Goal: Task Accomplishment & Management: Manage account settings

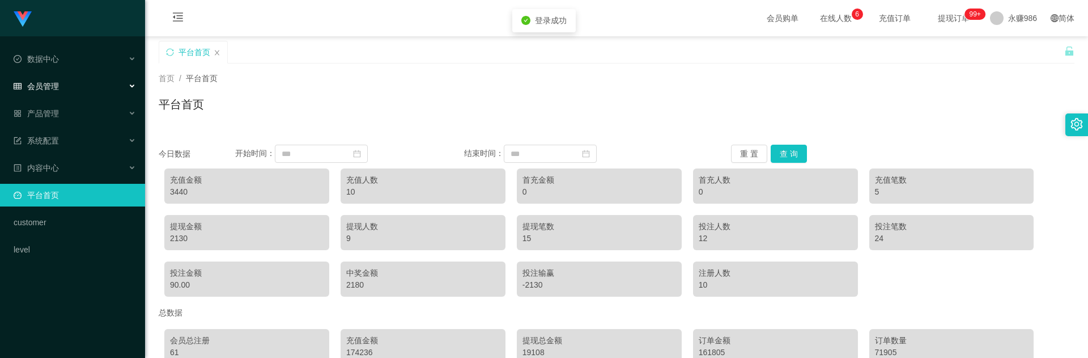
drag, startPoint x: 78, startPoint y: 86, endPoint x: 78, endPoint y: 100, distance: 14.2
click at [78, 86] on div "会员管理" at bounding box center [72, 86] width 145 height 23
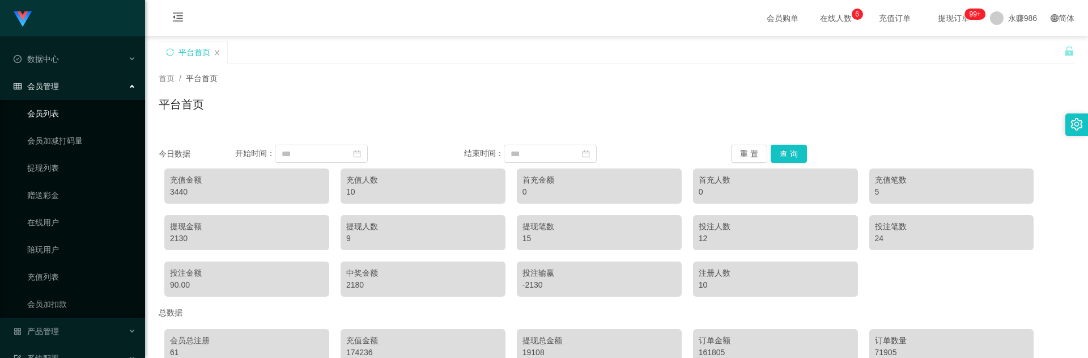
click at [82, 120] on link "会员列表" at bounding box center [81, 113] width 109 height 23
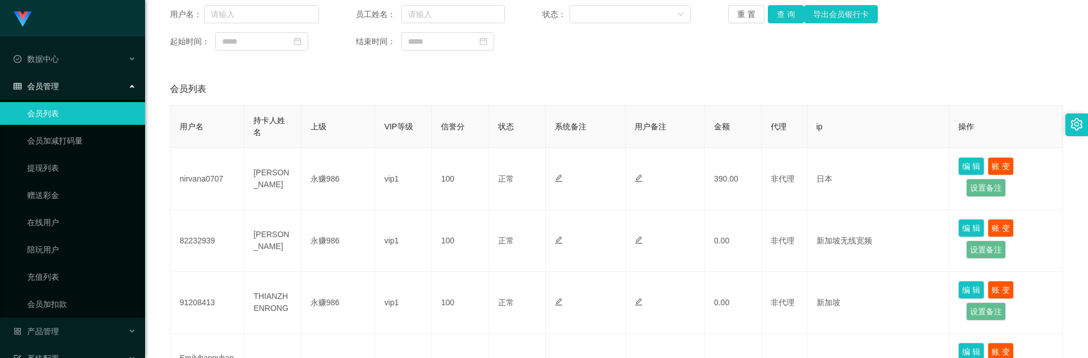
scroll to position [170, 0]
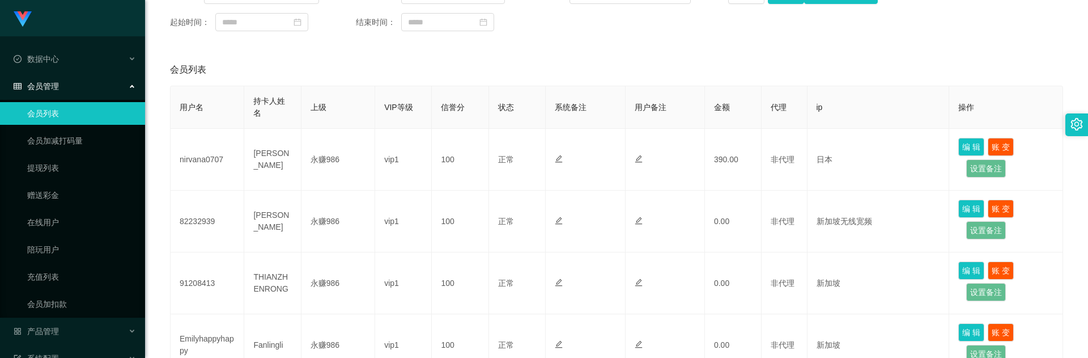
click at [84, 116] on link "会员列表" at bounding box center [81, 113] width 109 height 23
click at [86, 86] on div "会员管理" at bounding box center [72, 86] width 145 height 23
click at [79, 118] on link "会员列表" at bounding box center [81, 113] width 109 height 23
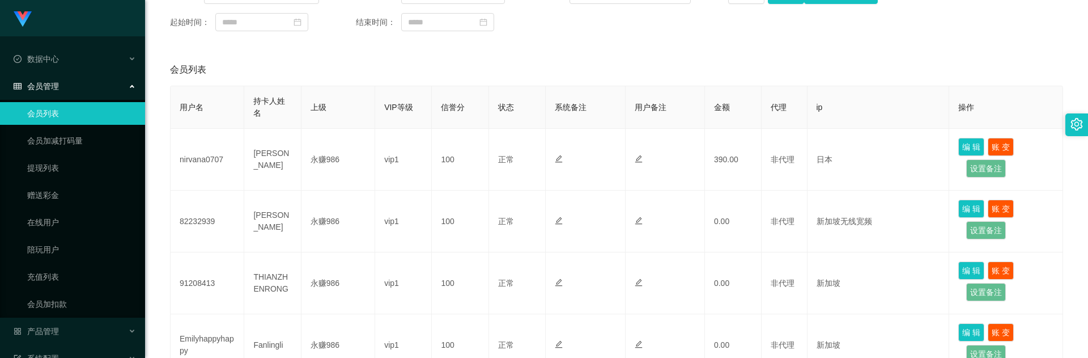
click at [79, 118] on link "会员列表" at bounding box center [81, 113] width 109 height 23
click at [69, 127] on ul "会员列表 会员加减打码量 提现列表 赠送彩金 在线用户 陪玩用户 充值列表 会员加扣款" at bounding box center [72, 209] width 145 height 218
click at [65, 138] on link "会员加减打码量" at bounding box center [81, 140] width 109 height 23
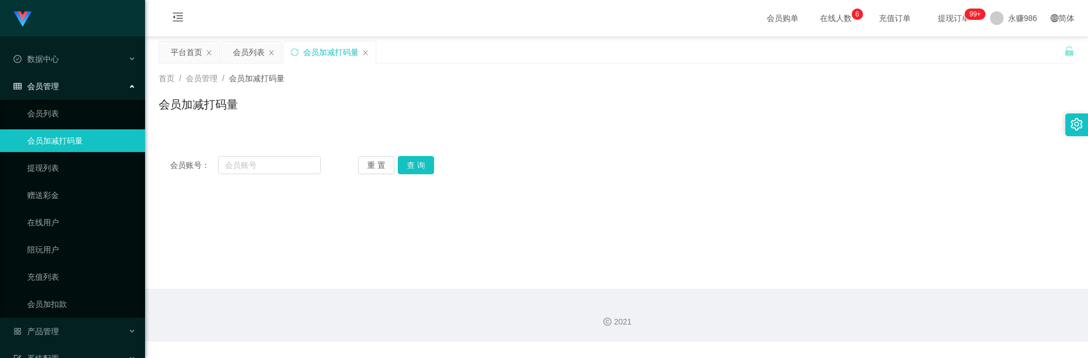
click at [59, 88] on div "会员管理" at bounding box center [72, 86] width 145 height 23
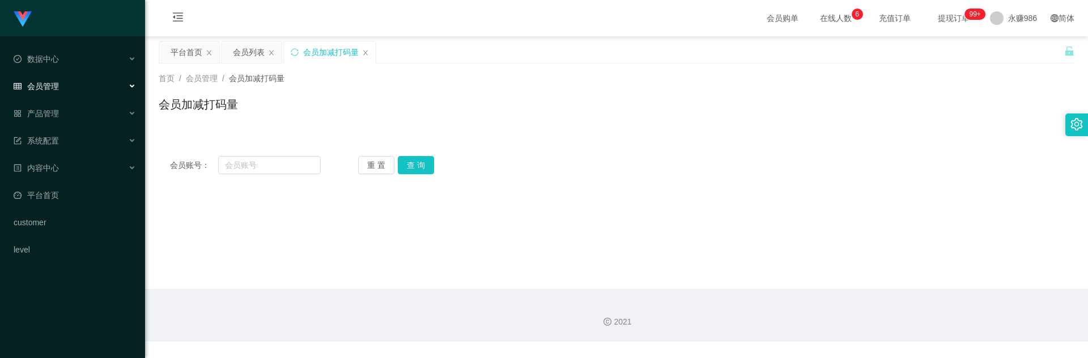
click at [59, 88] on div "会员管理" at bounding box center [72, 86] width 145 height 23
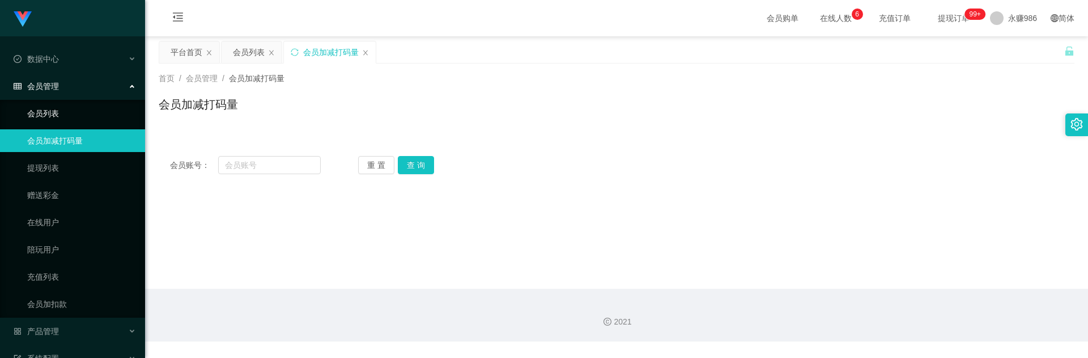
click at [60, 111] on link "会员列表" at bounding box center [81, 113] width 109 height 23
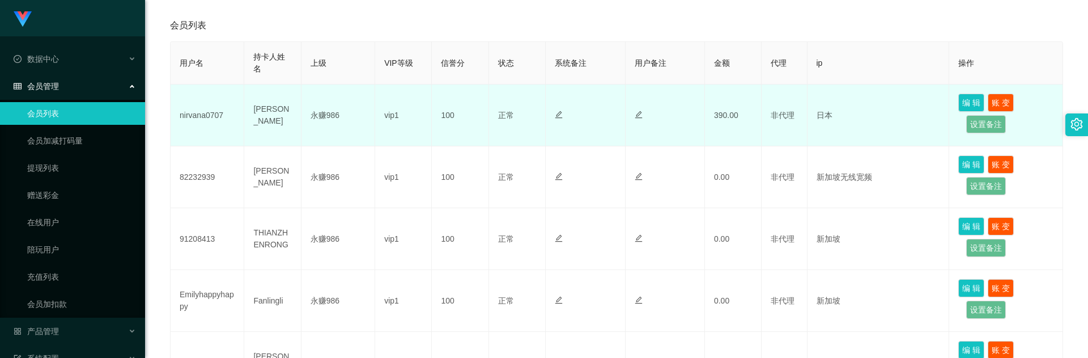
scroll to position [227, 0]
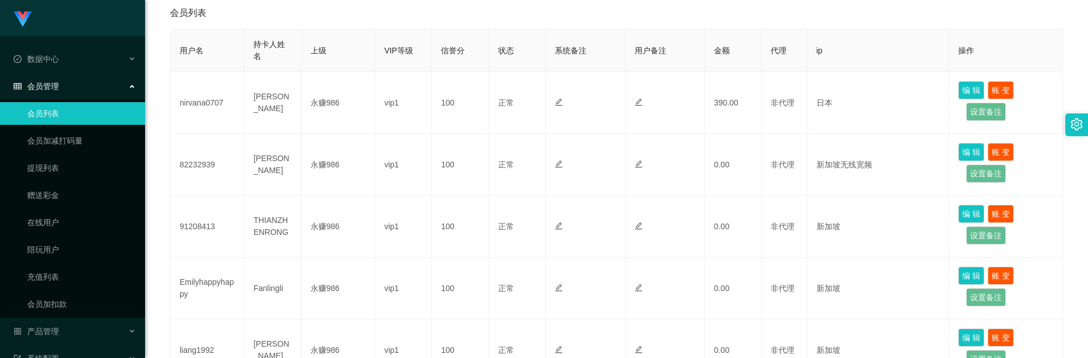
click at [77, 73] on li "数据中心" at bounding box center [72, 60] width 145 height 25
click at [73, 91] on div "会员管理" at bounding box center [72, 86] width 145 height 23
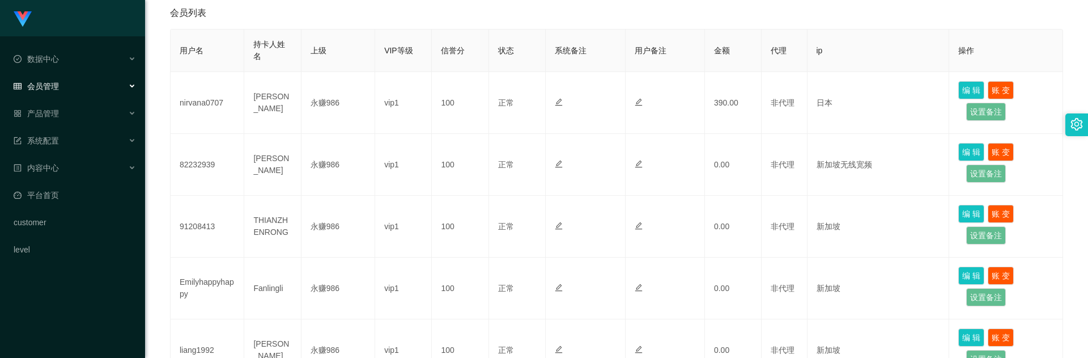
click at [52, 45] on ul "数据中心 会员管理 会员列表 会员加减打码量 提现列表 赠送彩金 在线用户 陪玩用户 充值列表 会员加扣款 产品管理 系统配置 内容中心 平台首页 custo…" at bounding box center [72, 154] width 145 height 236
click at [61, 63] on div "数据中心" at bounding box center [72, 59] width 145 height 23
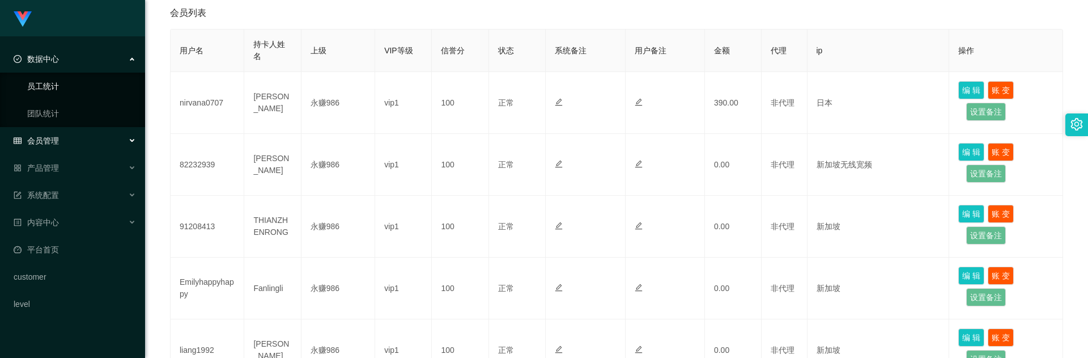
click at [70, 91] on link "员工统计" at bounding box center [81, 86] width 109 height 23
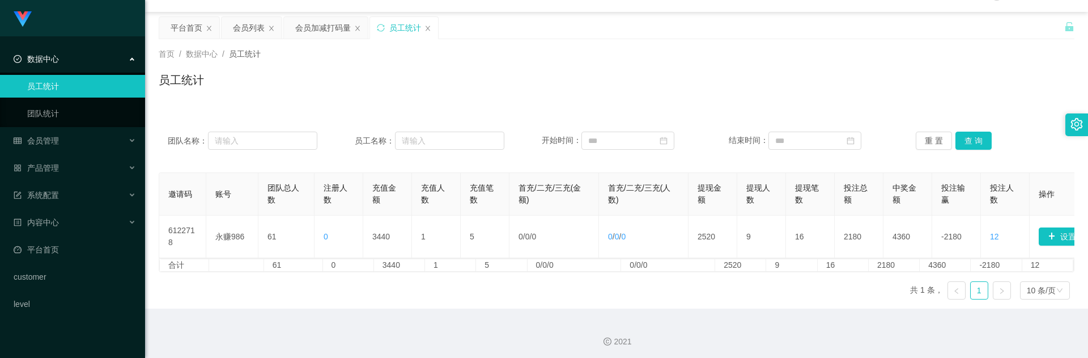
scroll to position [37, 0]
click at [79, 139] on div "会员管理" at bounding box center [72, 140] width 145 height 23
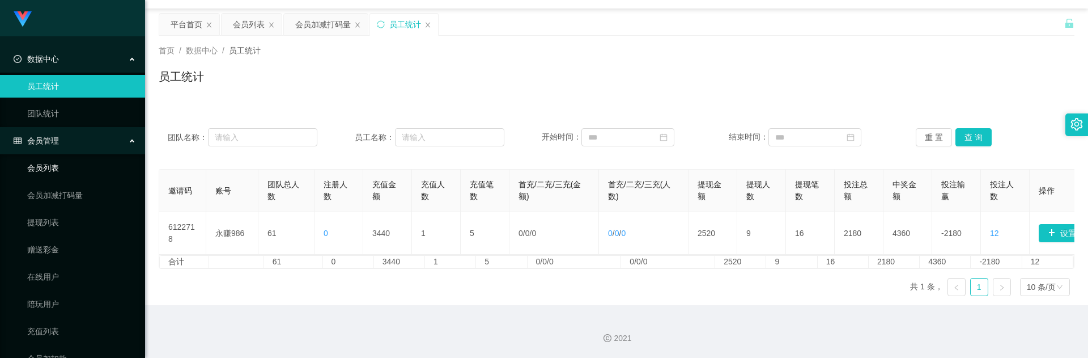
click at [78, 164] on link "会员列表" at bounding box center [81, 167] width 109 height 23
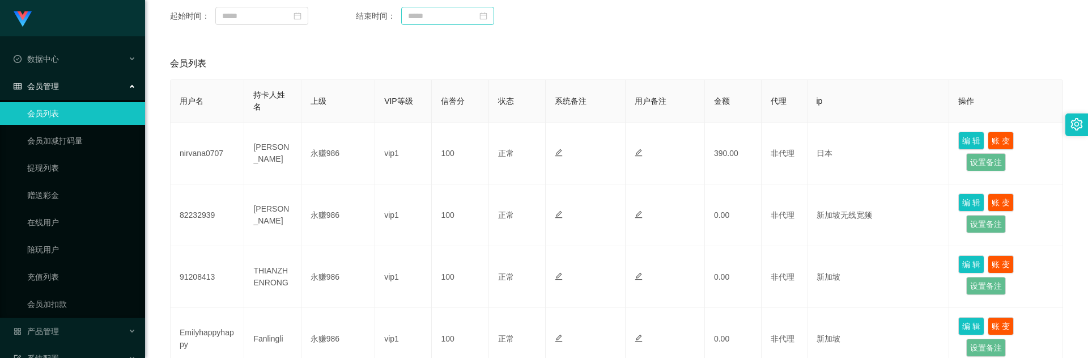
scroll to position [227, 0]
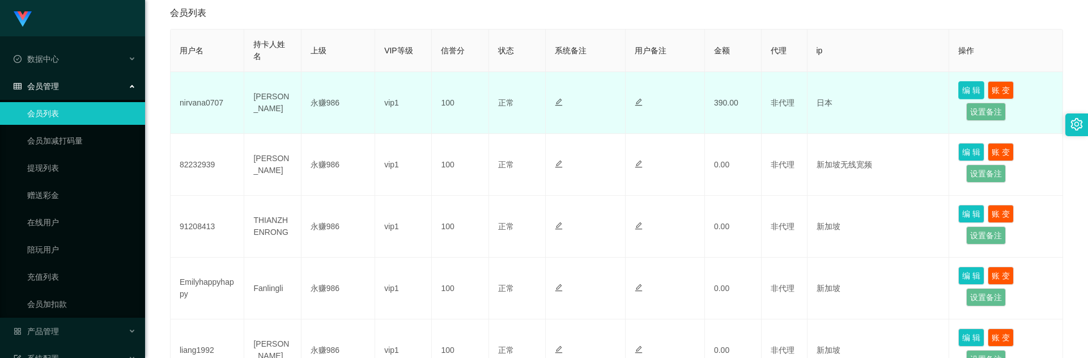
click at [964, 86] on button "编 辑" at bounding box center [971, 90] width 26 height 18
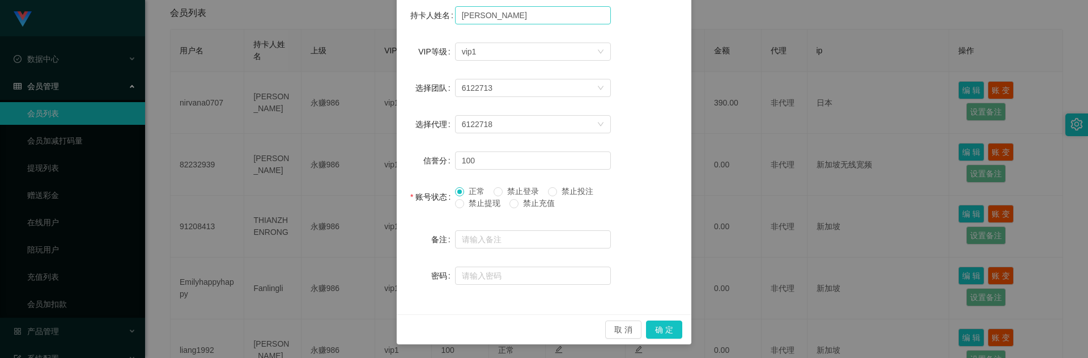
scroll to position [171, 0]
click at [282, 58] on div "新增/编辑用户 用户名 nirvana0707 手机号 nirvana0707 持卡人姓名 [PERSON_NAME] VIP等级 选择VIP等级 vip1 …" at bounding box center [544, 179] width 1088 height 358
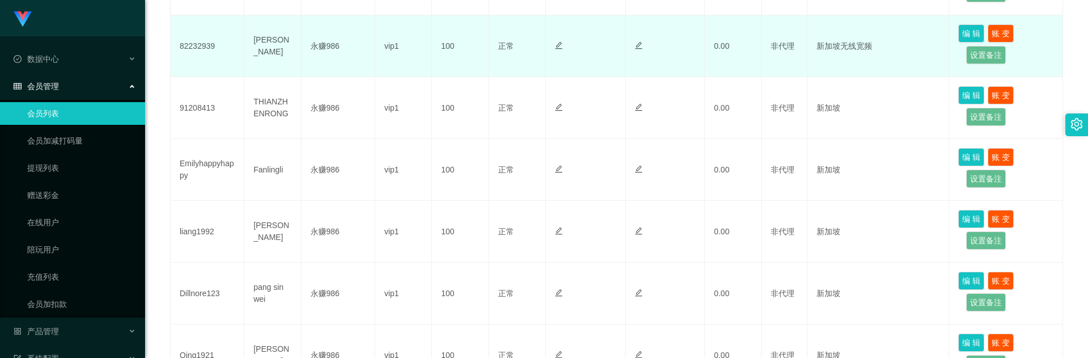
scroll to position [283, 0]
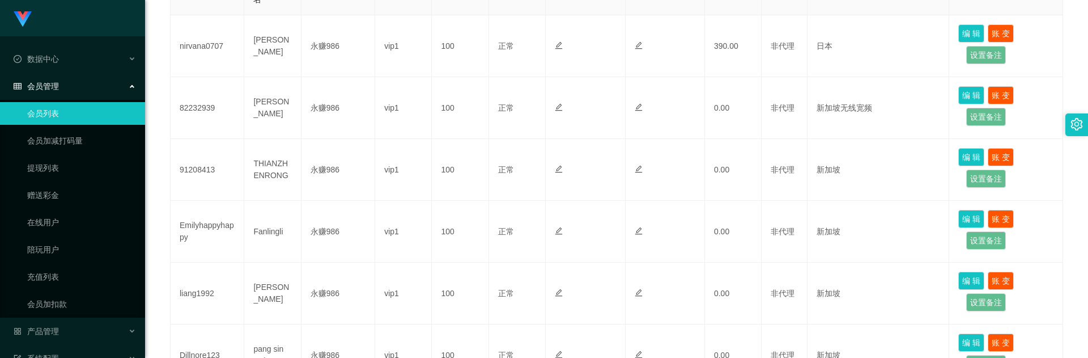
drag, startPoint x: 63, startPoint y: 76, endPoint x: 68, endPoint y: 94, distance: 18.8
click at [62, 76] on div "会员管理" at bounding box center [72, 86] width 145 height 23
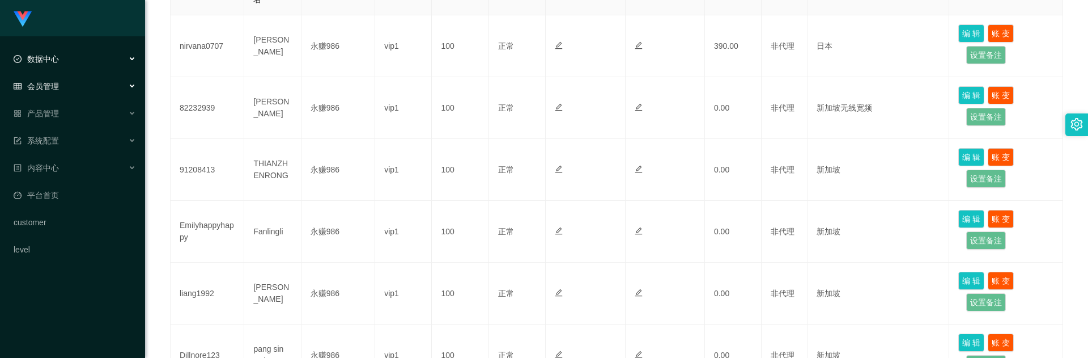
click at [75, 66] on div "数据中心" at bounding box center [72, 59] width 145 height 23
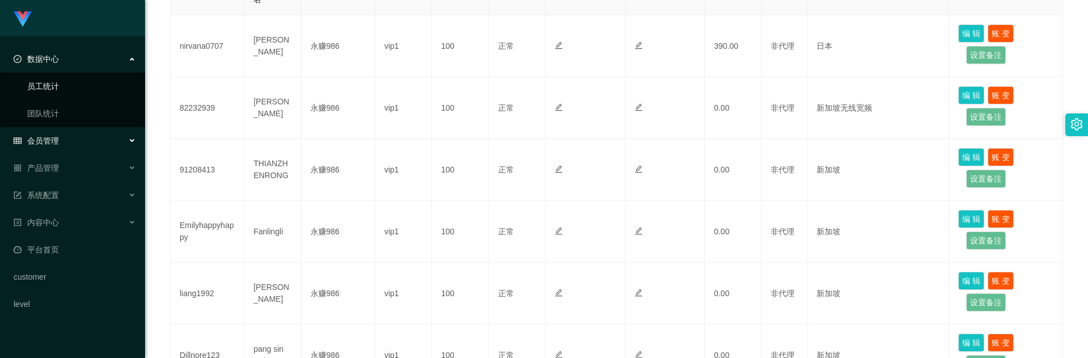
click at [79, 93] on link "员工统计" at bounding box center [81, 86] width 109 height 23
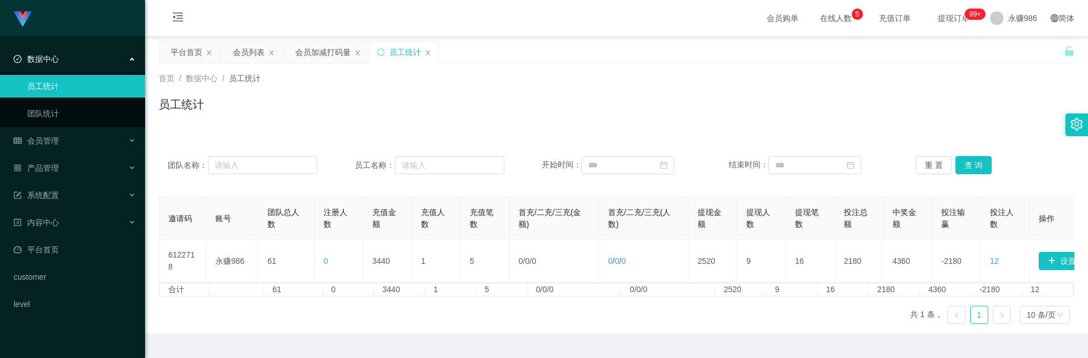
drag, startPoint x: 73, startPoint y: 63, endPoint x: 73, endPoint y: 85, distance: 21.5
click at [73, 65] on div "数据中心" at bounding box center [72, 59] width 145 height 23
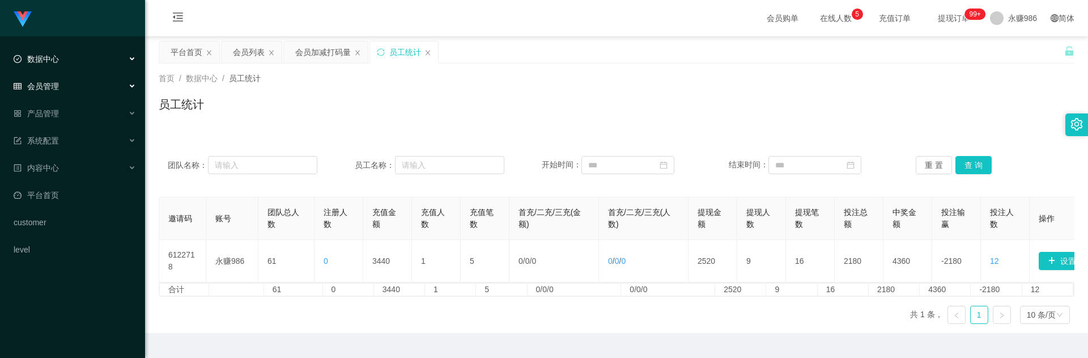
click at [77, 94] on div "会员管理" at bounding box center [72, 86] width 145 height 23
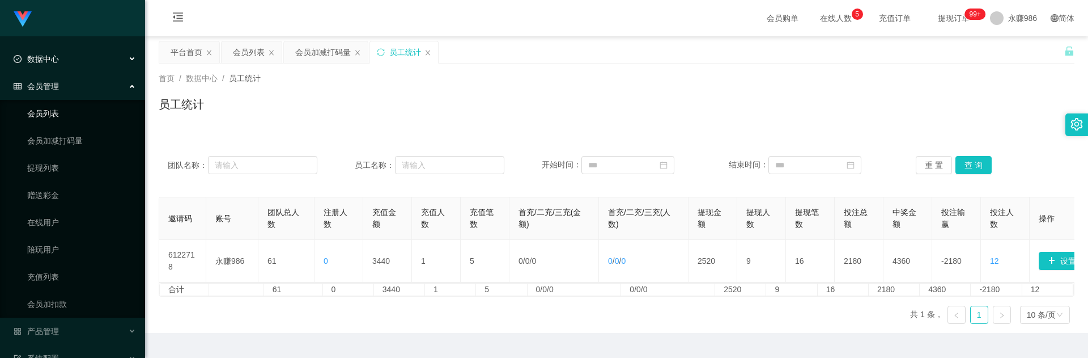
click at [75, 120] on link "会员列表" at bounding box center [81, 113] width 109 height 23
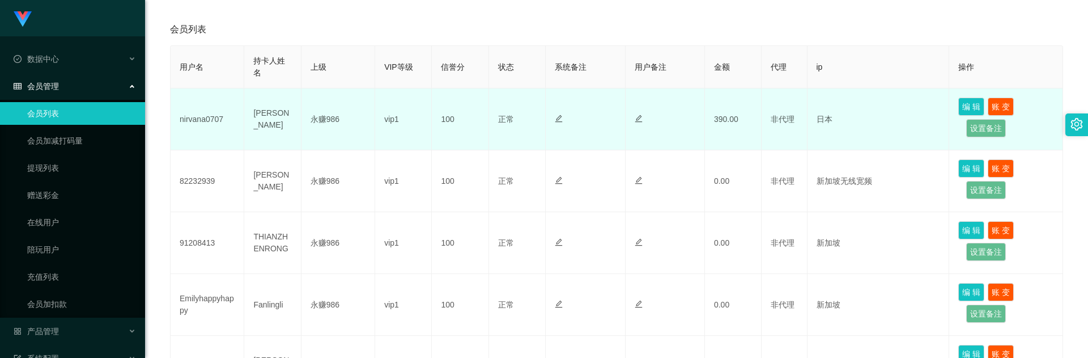
scroll to position [227, 0]
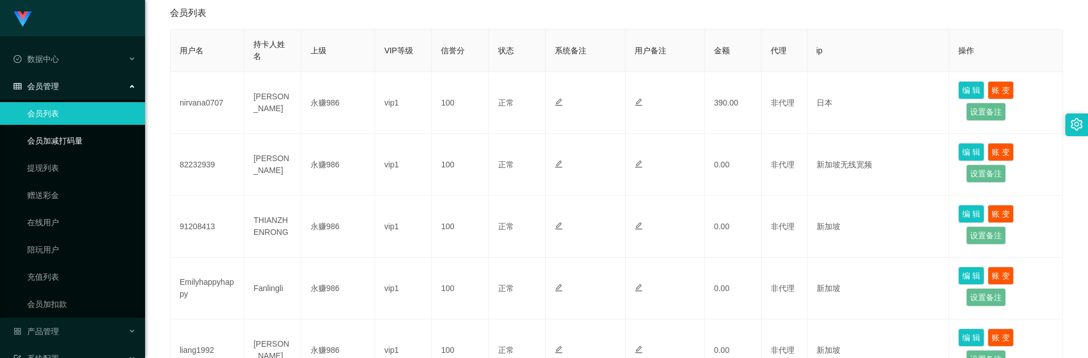
click at [74, 140] on link "会员加减打码量" at bounding box center [81, 140] width 109 height 23
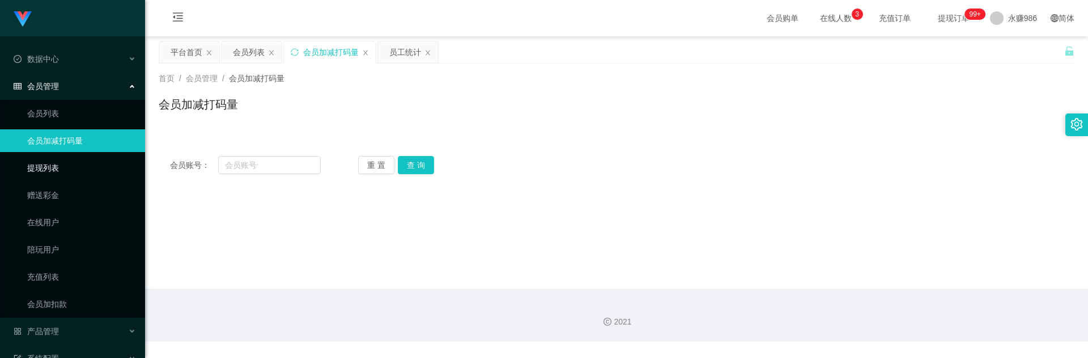
click at [85, 160] on link "提现列表" at bounding box center [81, 167] width 109 height 23
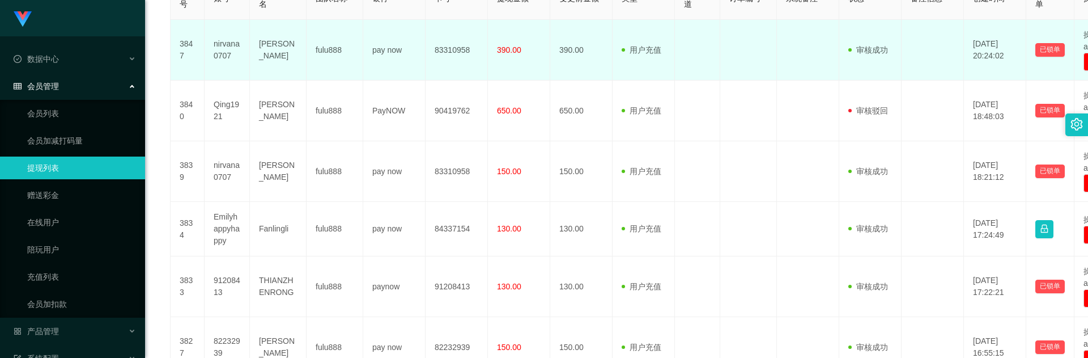
scroll to position [283, 0]
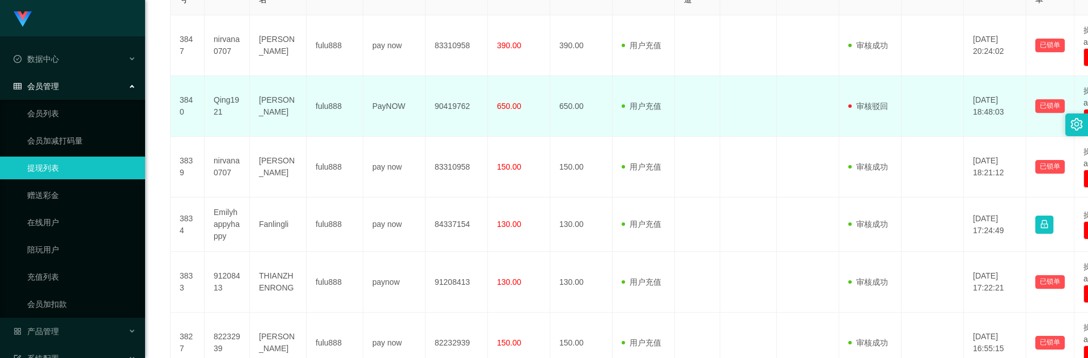
click at [760, 86] on td at bounding box center [748, 106] width 57 height 61
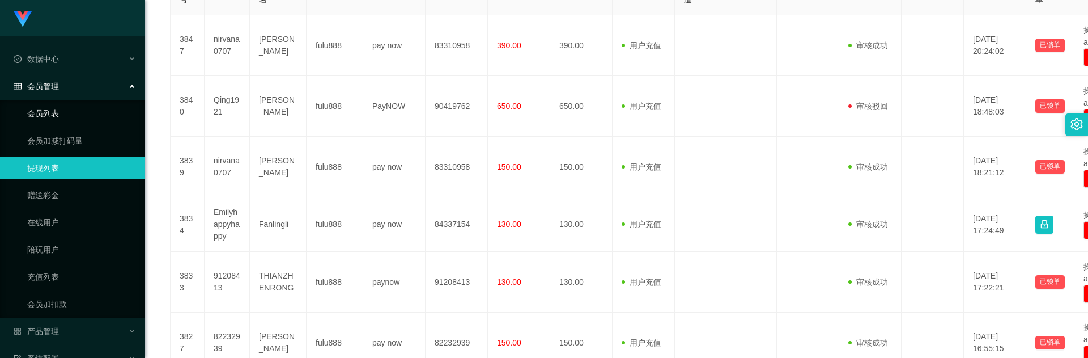
click at [78, 107] on link "会员列表" at bounding box center [81, 113] width 109 height 23
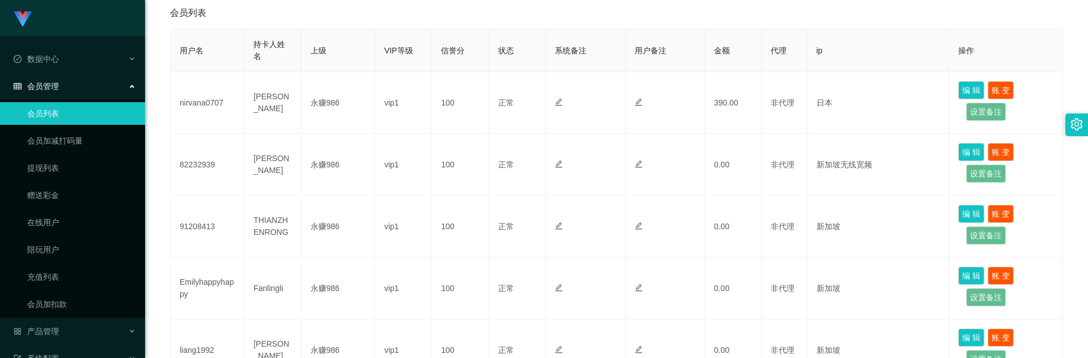
scroll to position [283, 0]
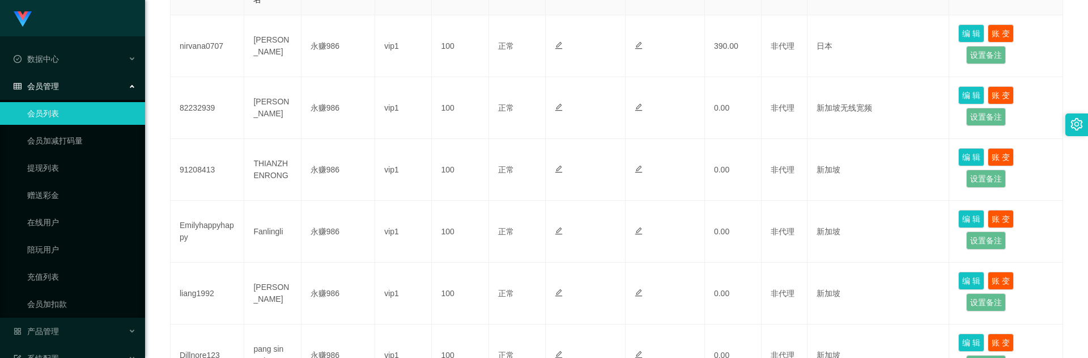
click at [55, 80] on div "会员管理" at bounding box center [72, 86] width 145 height 23
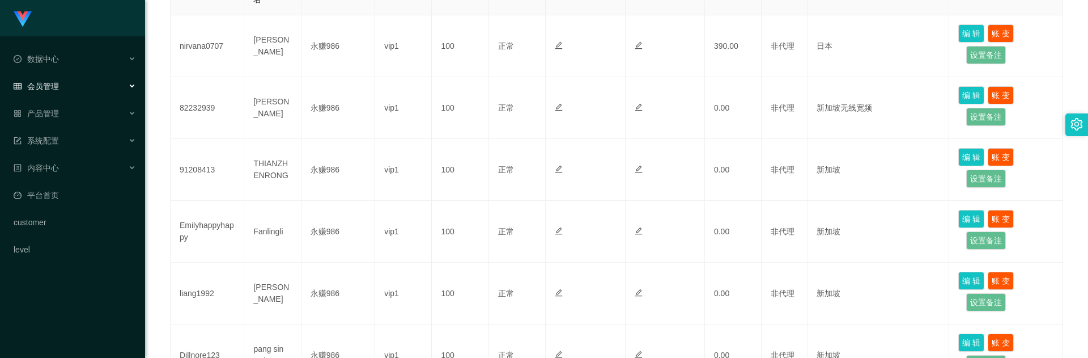
click at [70, 99] on li "会员管理 会员列表 会员加减打码量 提现列表 赠送彩金 在线用户 陪玩用户 充值列表 会员加扣款" at bounding box center [72, 87] width 145 height 25
click at [73, 112] on div "产品管理" at bounding box center [72, 113] width 145 height 23
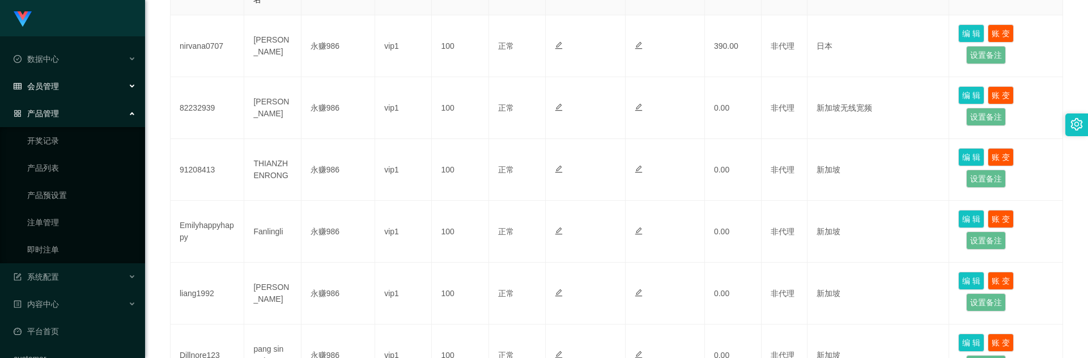
click at [79, 88] on div "会员管理" at bounding box center [72, 86] width 145 height 23
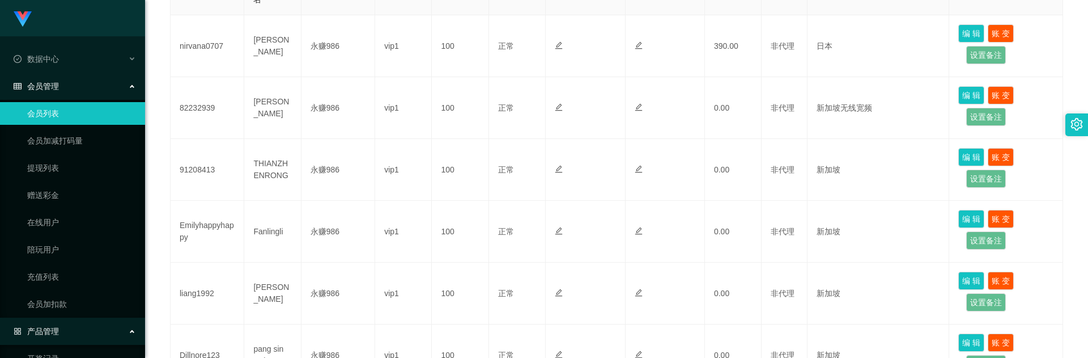
click at [78, 113] on link "会员列表" at bounding box center [81, 113] width 109 height 23
click at [86, 156] on link "提现列表" at bounding box center [81, 167] width 109 height 23
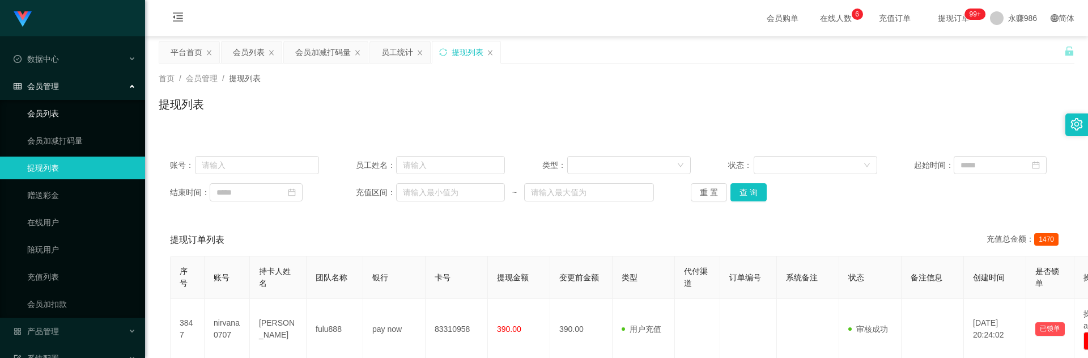
click at [82, 115] on link "会员列表" at bounding box center [81, 113] width 109 height 23
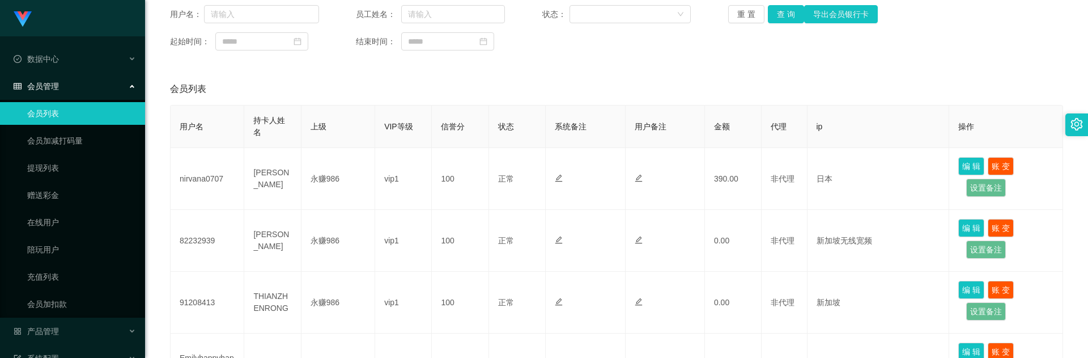
scroll to position [170, 0]
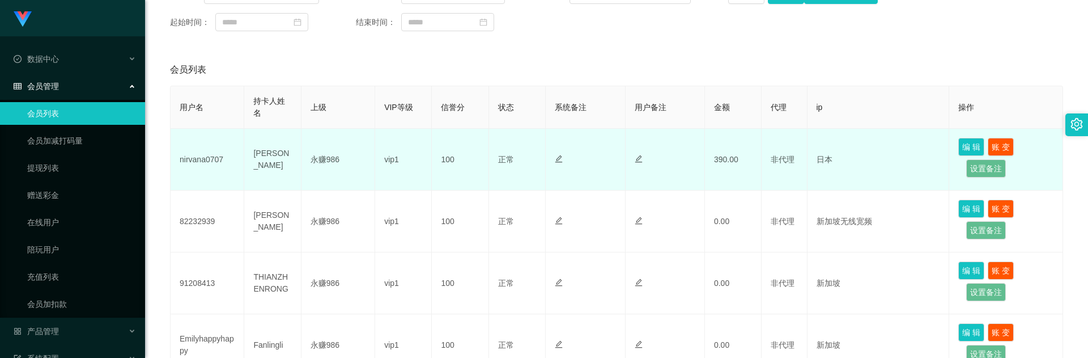
click at [192, 156] on td "nirvana0707" at bounding box center [208, 160] width 74 height 62
click at [829, 159] on td "日本" at bounding box center [879, 160] width 142 height 62
click at [818, 164] on td "日本" at bounding box center [879, 160] width 142 height 62
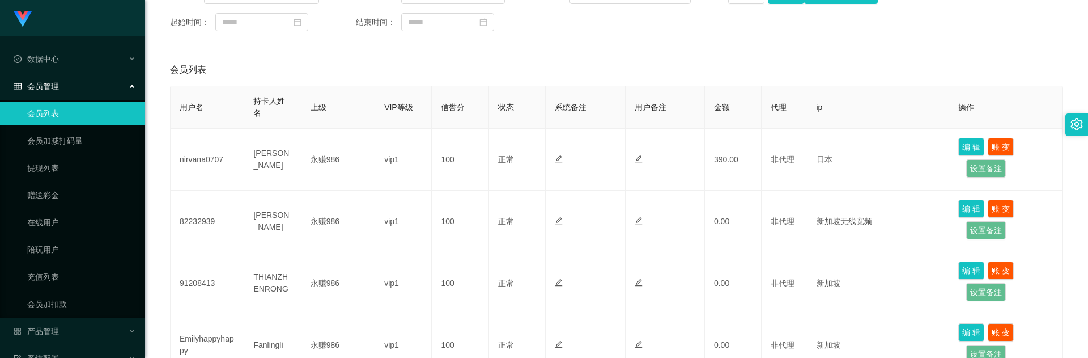
click at [819, 109] on span "ip" at bounding box center [820, 107] width 6 height 9
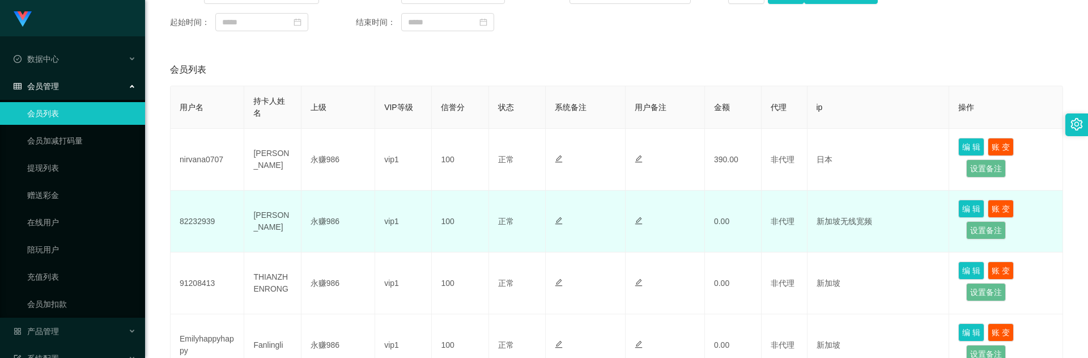
click at [842, 217] on td "新加坡无线宽频" at bounding box center [879, 221] width 142 height 62
copy td "无线"
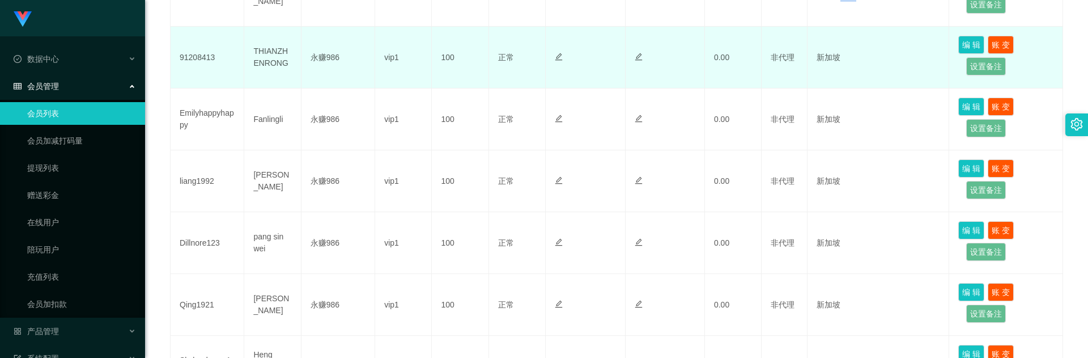
scroll to position [397, 0]
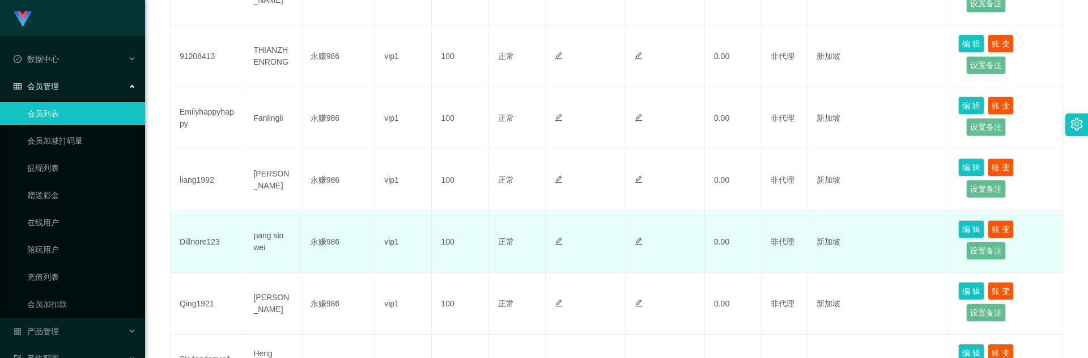
click at [725, 227] on td "0.00" at bounding box center [733, 242] width 57 height 62
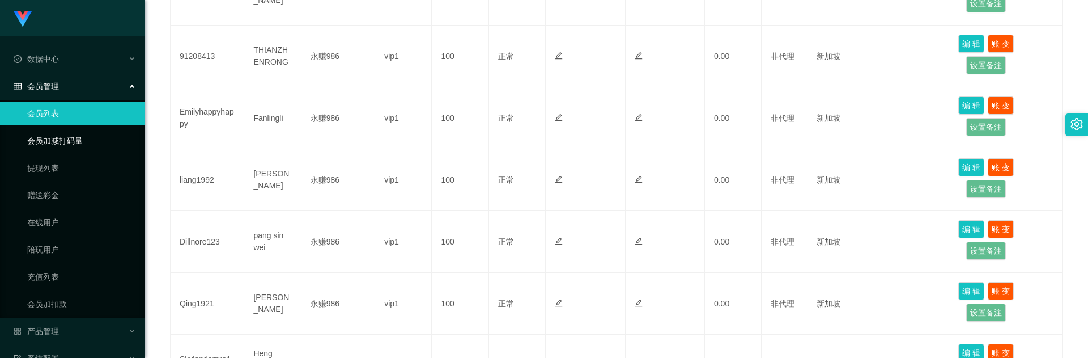
click at [87, 141] on link "会员加减打码量" at bounding box center [81, 140] width 109 height 23
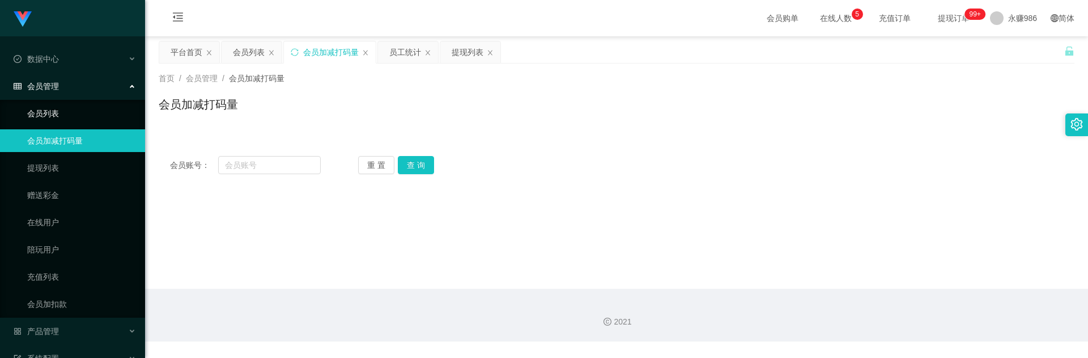
click at [86, 105] on link "会员列表" at bounding box center [81, 113] width 109 height 23
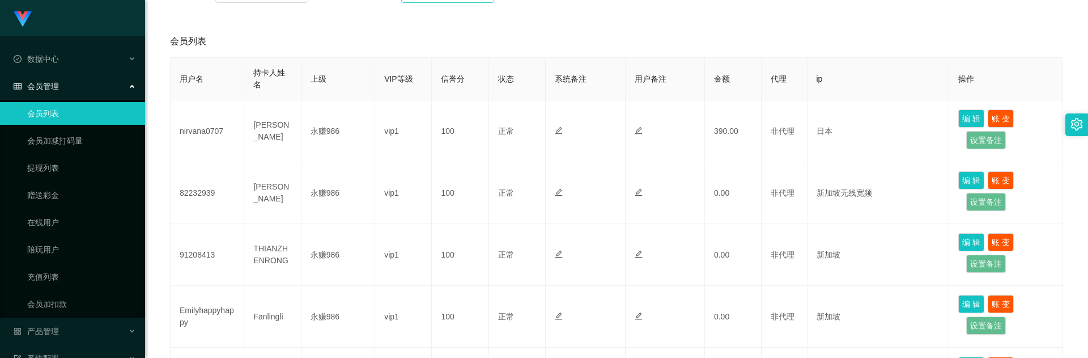
scroll to position [227, 0]
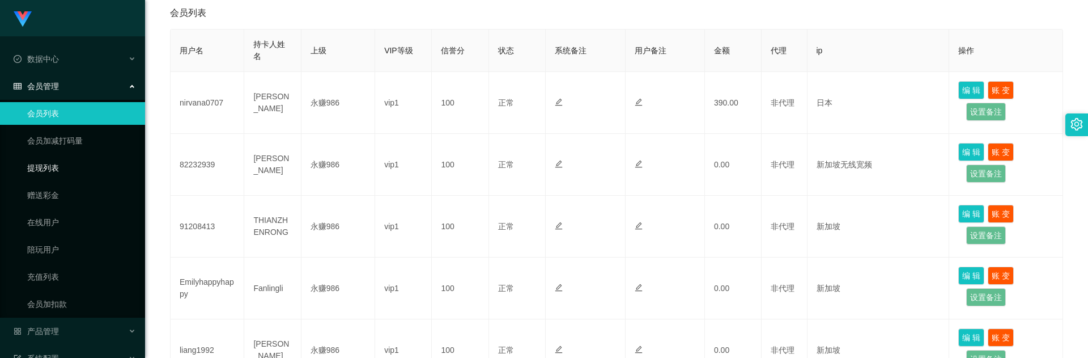
click at [75, 157] on link "提现列表" at bounding box center [81, 167] width 109 height 23
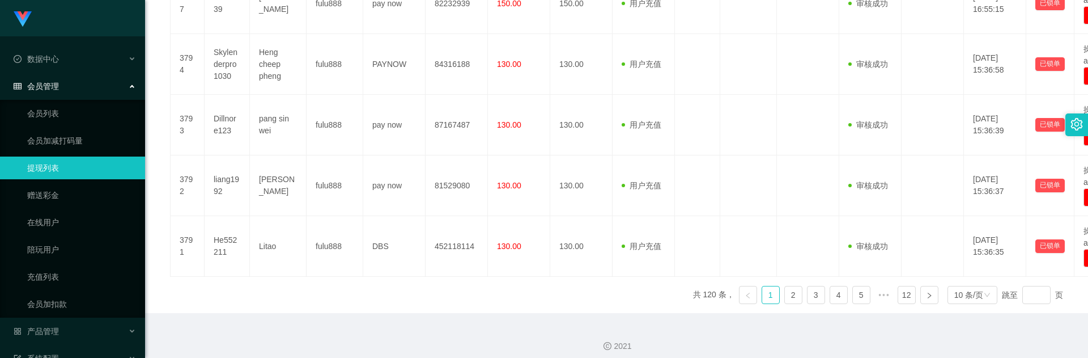
scroll to position [630, 0]
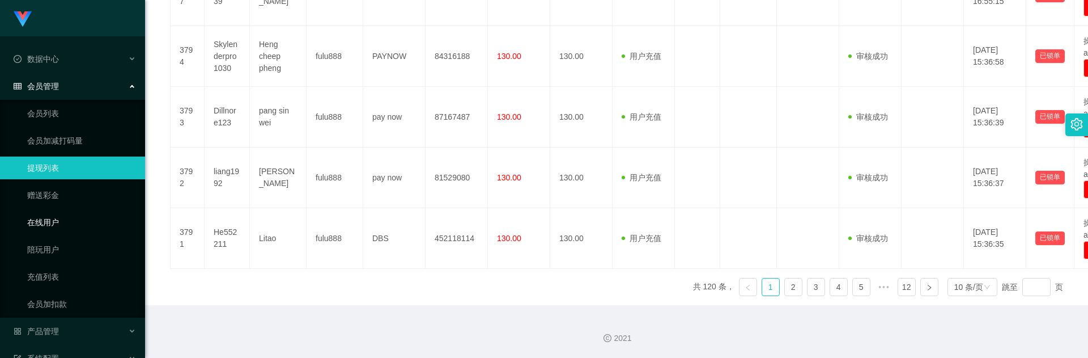
click at [94, 221] on link "在线用户" at bounding box center [81, 222] width 109 height 23
drag, startPoint x: 94, startPoint y: 221, endPoint x: 95, endPoint y: 206, distance: 14.8
click at [94, 221] on link "在线用户" at bounding box center [81, 222] width 109 height 23
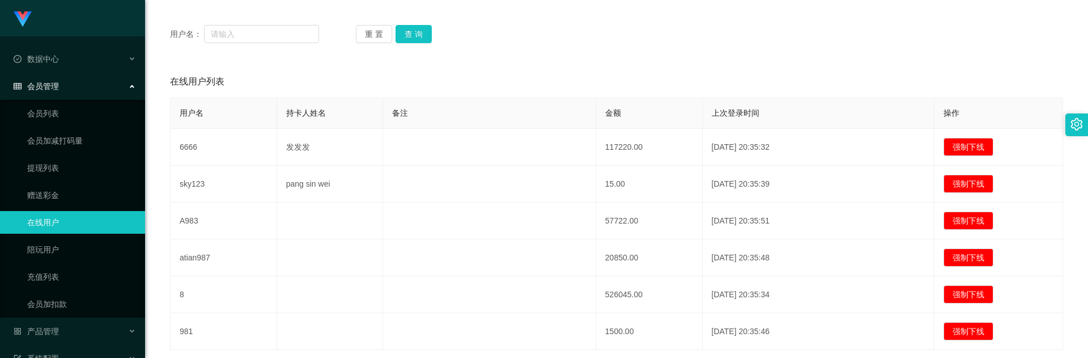
scroll to position [212, 0]
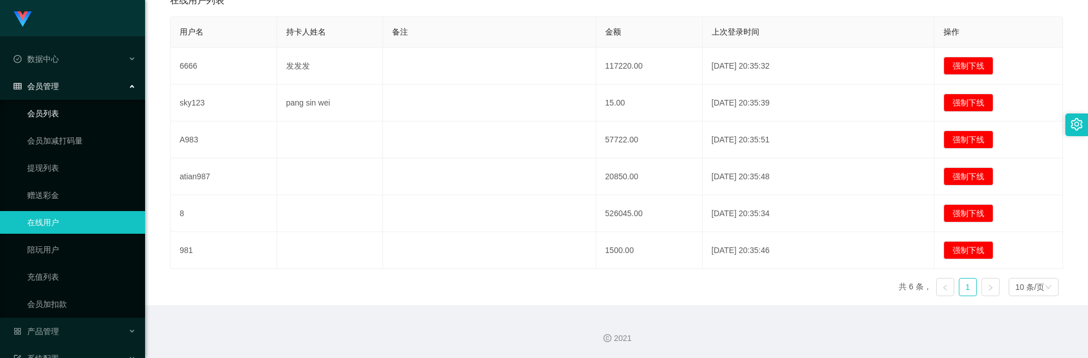
click at [90, 115] on link "会员列表" at bounding box center [81, 113] width 109 height 23
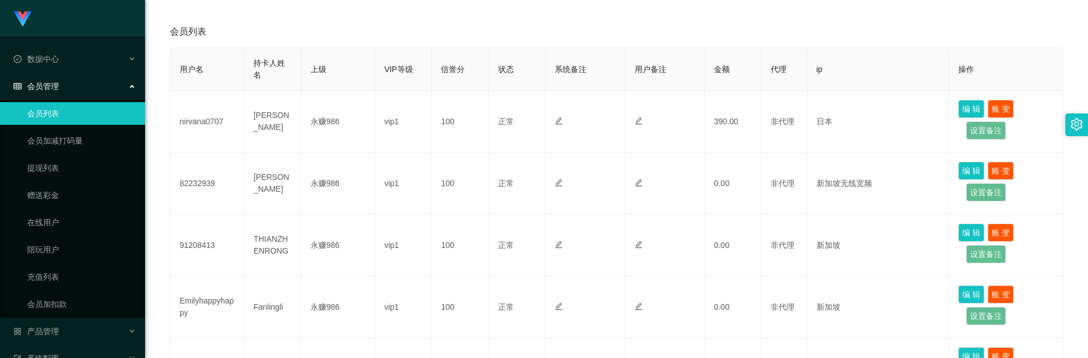
scroll to position [227, 0]
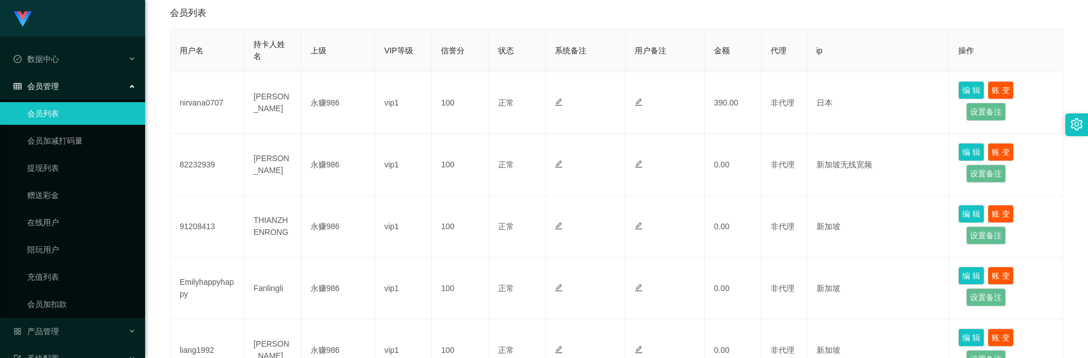
click at [73, 80] on div "会员管理" at bounding box center [72, 86] width 145 height 23
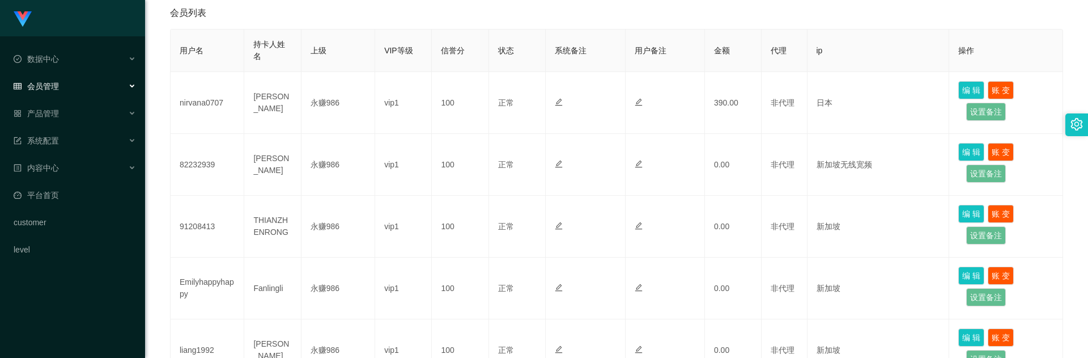
click at [73, 87] on div "会员管理" at bounding box center [72, 86] width 145 height 23
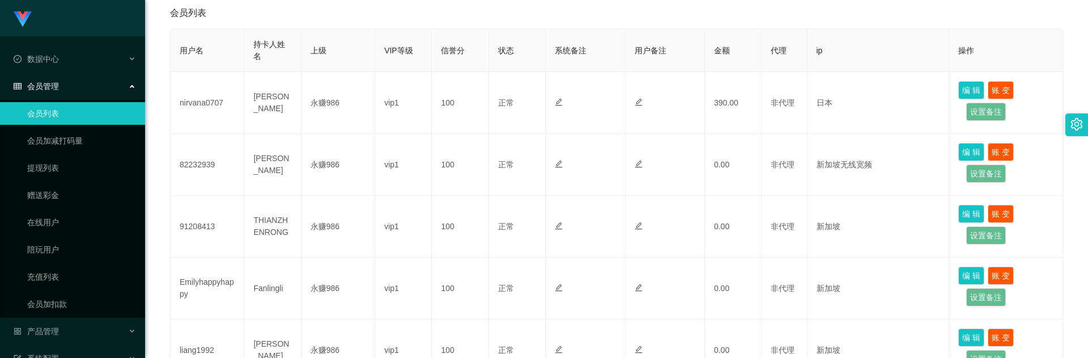
click at [77, 122] on link "会员列表" at bounding box center [81, 113] width 109 height 23
